Goal: Information Seeking & Learning: Compare options

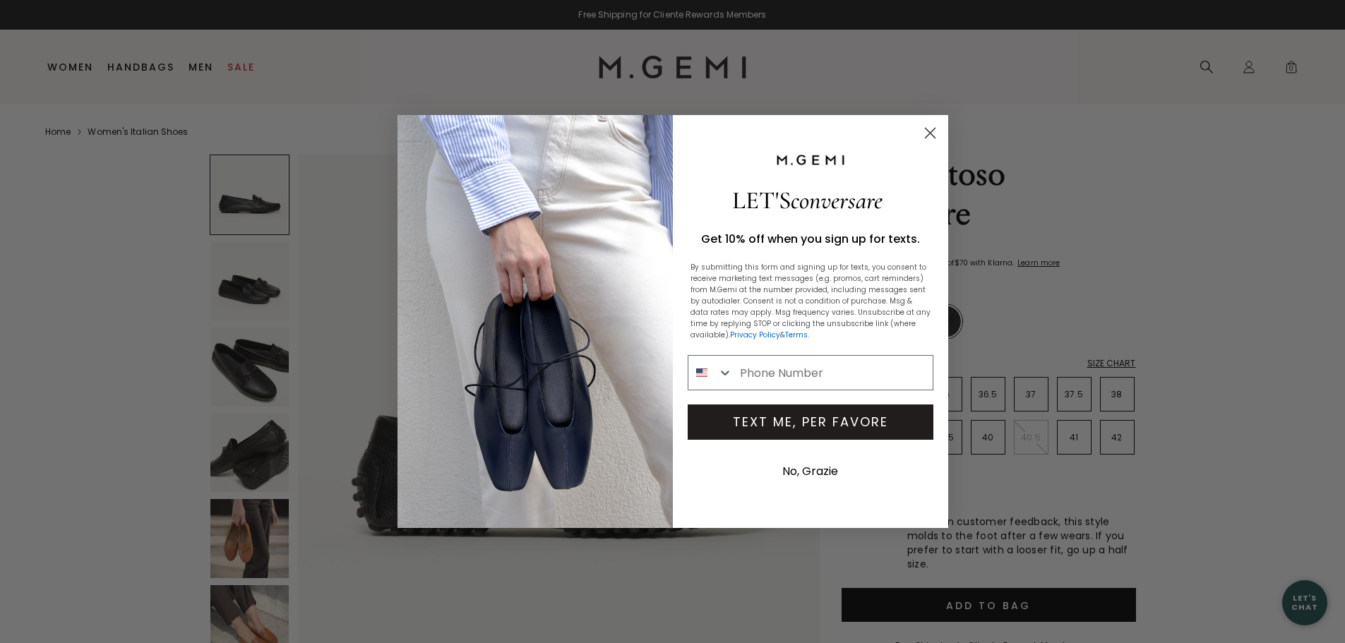
type input "[EMAIL_ADDRESS][DOMAIN_NAME]"
click at [932, 137] on circle "Close dialog" at bounding box center [929, 132] width 23 height 23
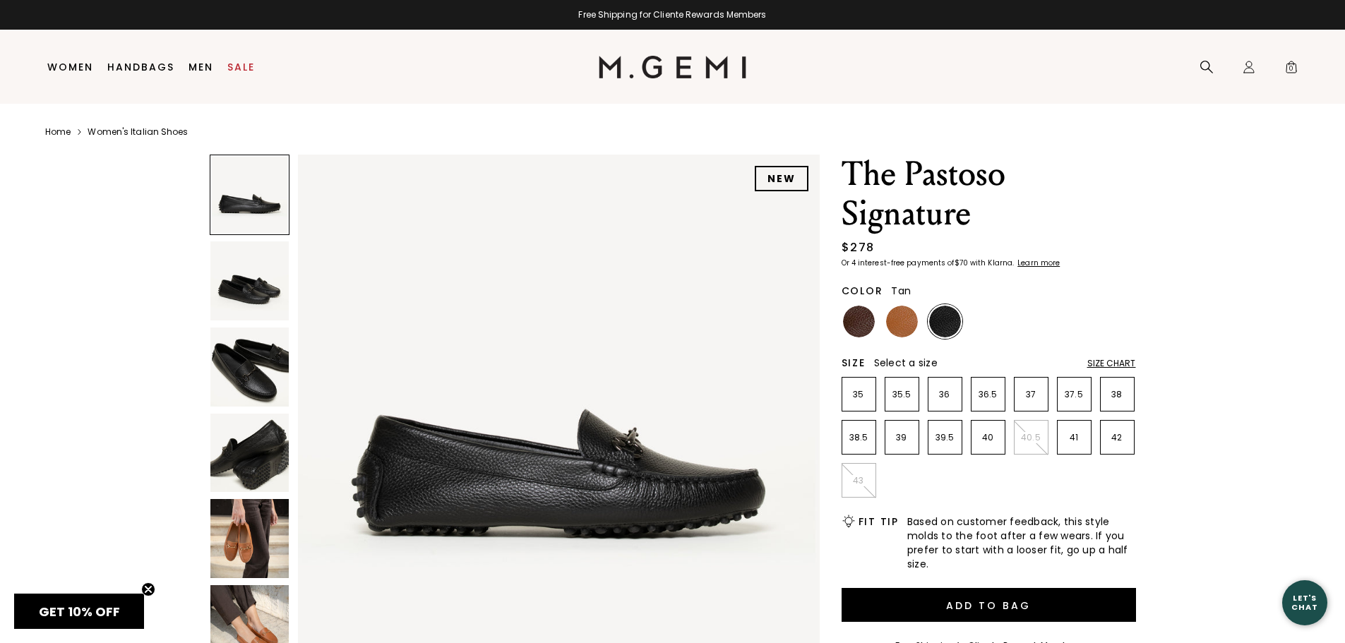
click at [907, 331] on img at bounding box center [902, 322] width 32 height 32
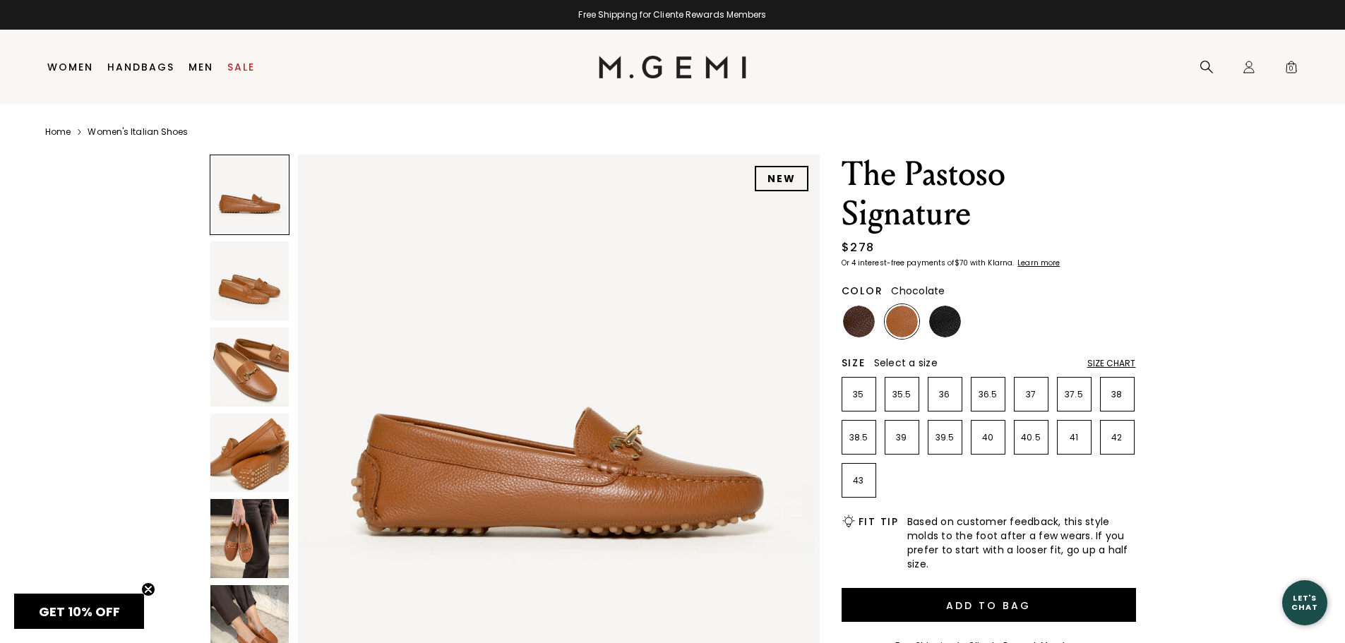
click at [858, 318] on img at bounding box center [859, 322] width 32 height 32
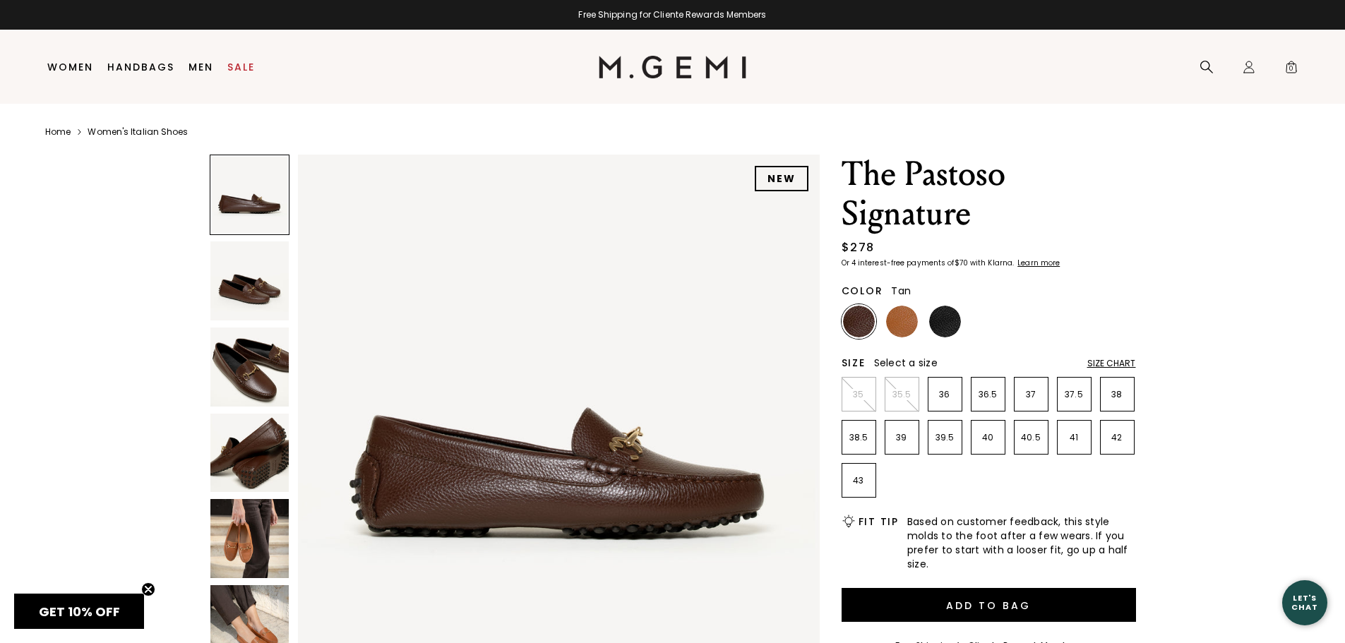
click at [903, 319] on img at bounding box center [902, 322] width 32 height 32
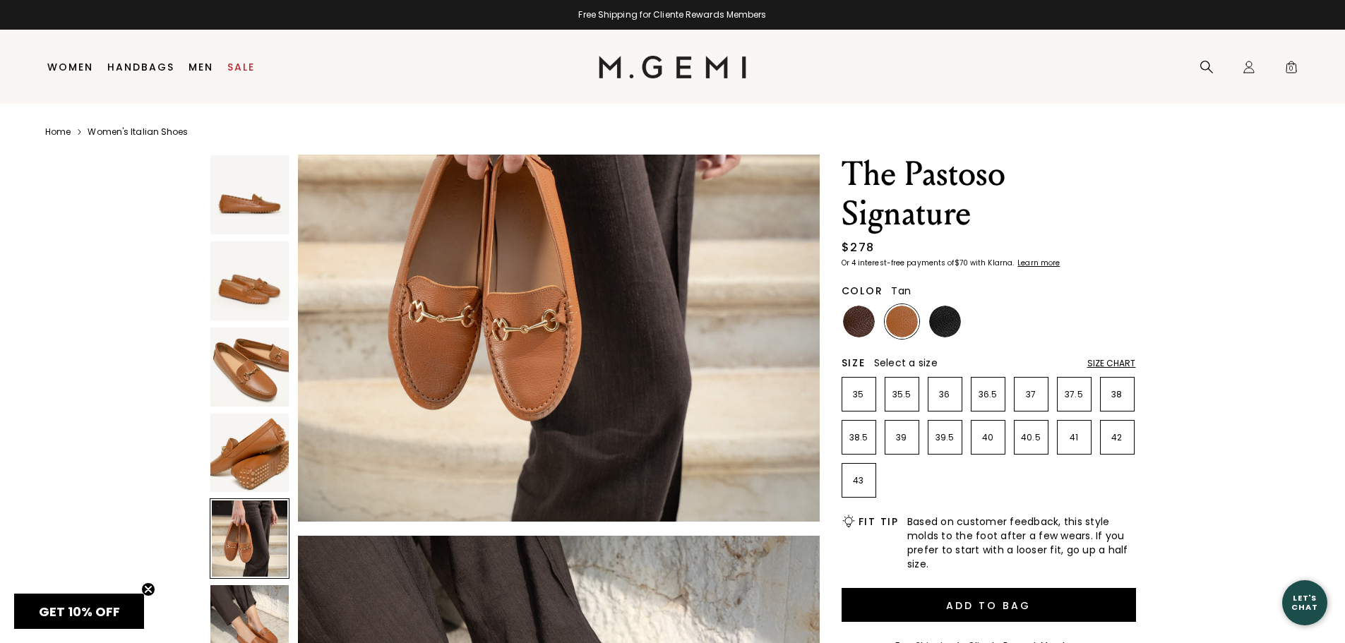
scroll to position [2638, 0]
